Goal: Information Seeking & Learning: Find specific fact

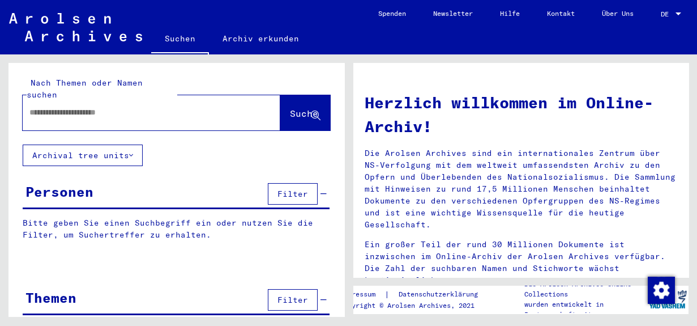
click at [680, 14] on div at bounding box center [679, 13] width 6 height 3
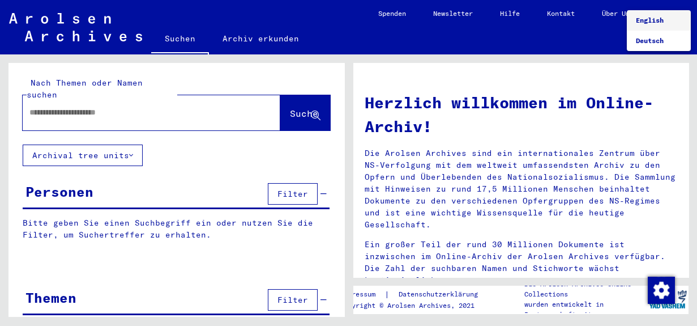
click at [661, 18] on span "English" at bounding box center [650, 20] width 28 height 8
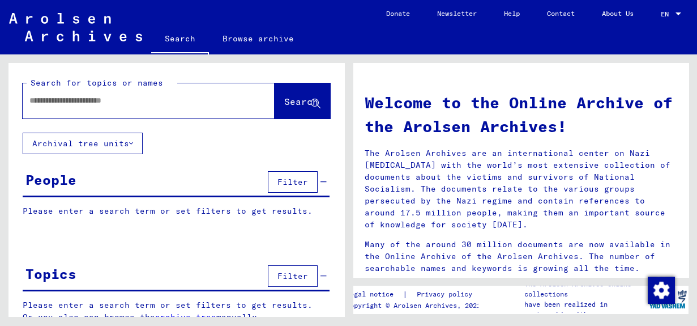
click at [59, 109] on div at bounding box center [132, 100] width 218 height 25
click at [57, 103] on input "text" at bounding box center [134, 101] width 211 height 12
type input "**********"
click at [287, 105] on span "Search" at bounding box center [301, 101] width 34 height 11
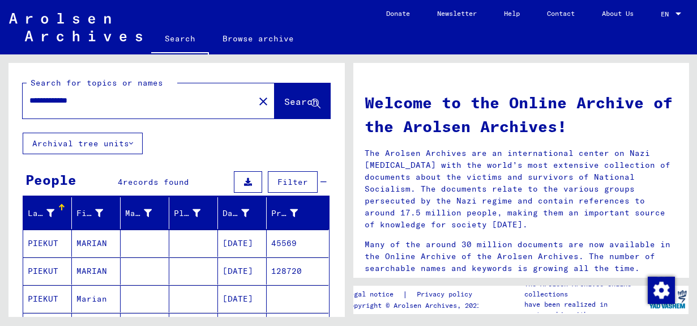
click at [257, 102] on mat-icon "close" at bounding box center [264, 102] width 14 height 14
